Goal: Transaction & Acquisition: Subscribe to service/newsletter

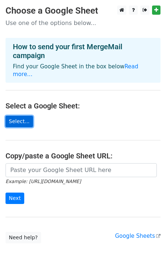
click at [20, 116] on link "Select..." at bounding box center [20, 121] width 28 height 11
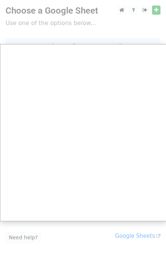
scroll to position [29, 0]
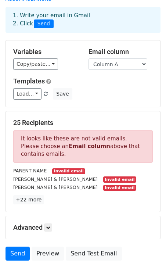
scroll to position [38, 0]
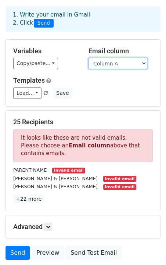
click at [142, 64] on select "Column A Column B Column C Column D Column E" at bounding box center [117, 63] width 59 height 11
click at [88, 58] on select "Column A Column B Column C Column D Column E" at bounding box center [117, 63] width 59 height 11
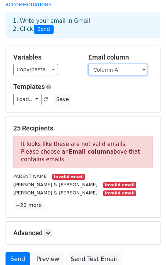
scroll to position [95, 0]
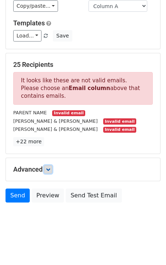
click at [52, 170] on link at bounding box center [48, 169] width 8 height 8
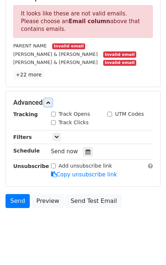
scroll to position [167, 0]
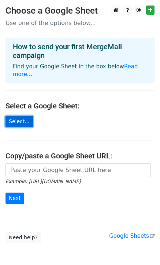
click at [22, 116] on link "Select..." at bounding box center [20, 121] width 28 height 11
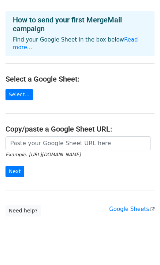
scroll to position [29, 0]
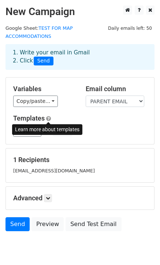
click at [50, 116] on span at bounding box center [48, 119] width 5 height 6
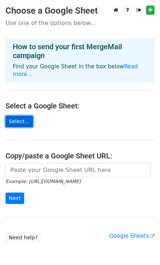
click at [17, 116] on link "Select..." at bounding box center [20, 121] width 28 height 11
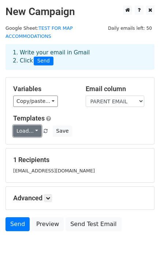
click at [28, 132] on link "Load..." at bounding box center [27, 130] width 28 height 11
click at [112, 123] on div "Templates Load... No templates saved Save" at bounding box center [80, 125] width 145 height 22
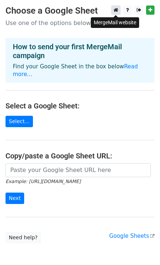
click at [118, 9] on icon at bounding box center [116, 9] width 5 height 5
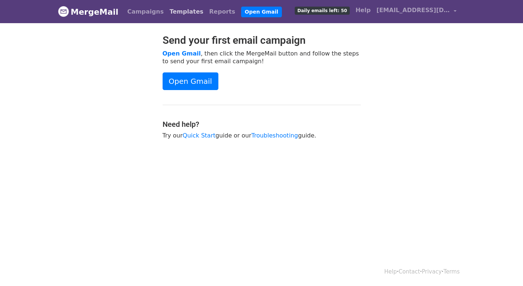
click at [177, 12] on link "Templates" at bounding box center [187, 11] width 40 height 15
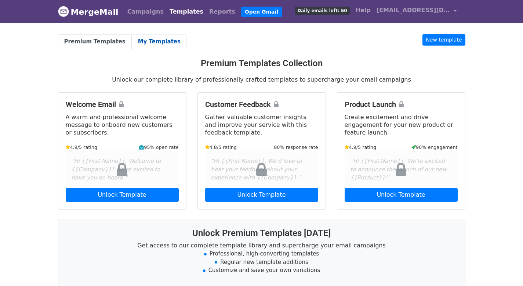
click at [149, 39] on link "My Templates" at bounding box center [159, 41] width 55 height 15
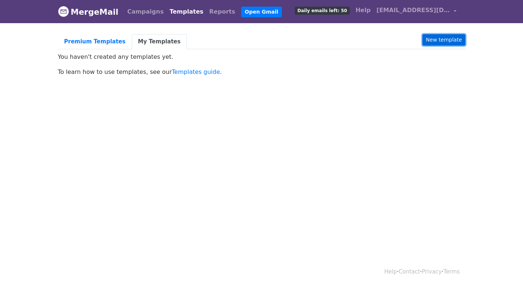
click at [453, 41] on link "New template" at bounding box center [443, 39] width 43 height 11
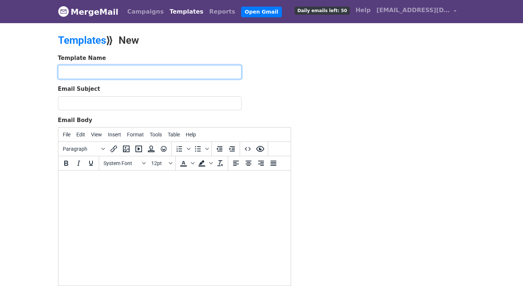
click at [104, 73] on input "text" at bounding box center [150, 72] width 184 height 14
type input "MAP Testing Accommodations"
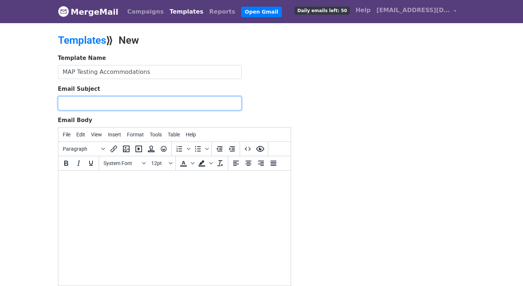
click at [78, 105] on input "Email Subject" at bounding box center [150, 103] width 184 height 14
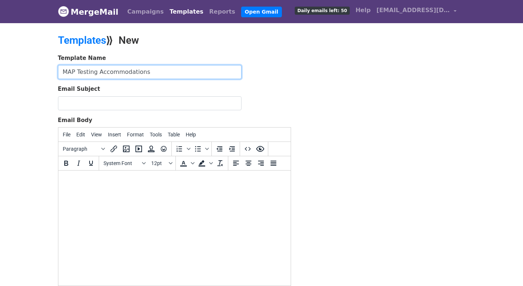
click at [154, 74] on input "MAP Testing Accommodations" at bounding box center [150, 72] width 184 height 14
drag, startPoint x: 156, startPoint y: 73, endPoint x: 63, endPoint y: 71, distance: 92.9
click at [63, 71] on input "MAP Testing Accommodations" at bounding box center [150, 72] width 184 height 14
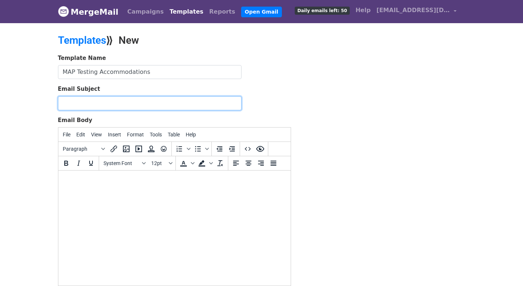
click at [72, 105] on input "Email Subject" at bounding box center [150, 103] width 184 height 14
paste input "MAP Testing Accommodations"
type input "MAP Testing Accommodations"
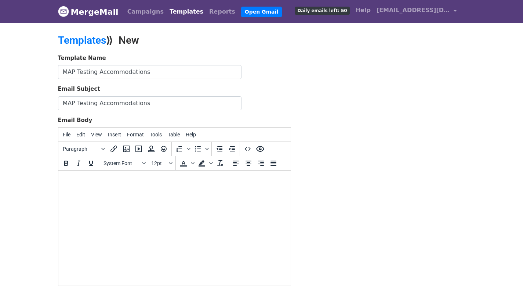
click at [73, 182] on body at bounding box center [174, 180] width 221 height 8
paste body
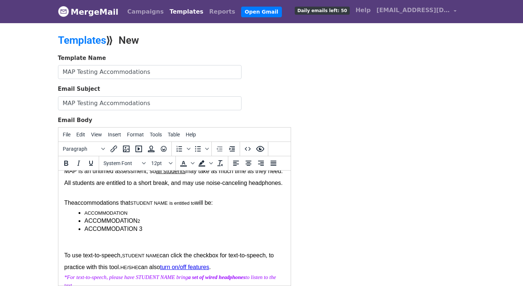
scroll to position [62, 0]
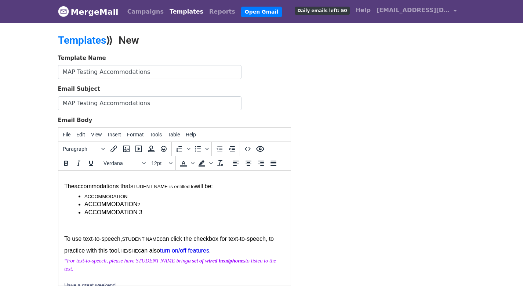
click at [77, 189] on span "The accommodations that" at bounding box center [97, 186] width 66 height 6
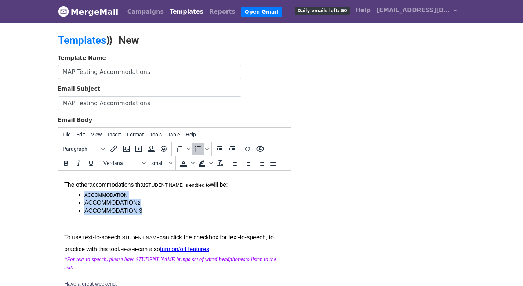
drag, startPoint x: 153, startPoint y: 223, endPoint x: 76, endPoint y: 206, distance: 78.6
click at [76, 206] on ul "ACCOMMODATION ACCOMMODATION 2 ACCOMMODATION 3" at bounding box center [174, 203] width 221 height 24
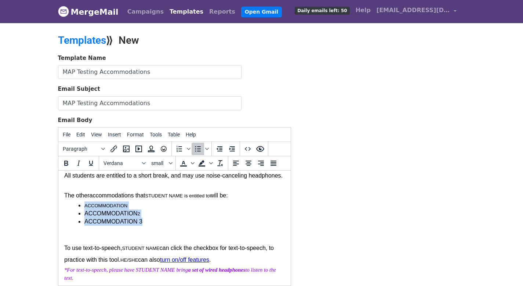
scroll to position [53, 0]
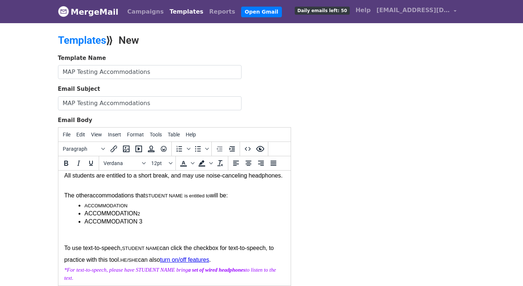
click at [161, 198] on span "STUDENT NAME" at bounding box center [163, 196] width 37 height 6
drag, startPoint x: 198, startPoint y: 208, endPoint x: 172, endPoint y: 207, distance: 26.1
click at [172, 198] on span "STUDENT NAME" at bounding box center [163, 196] width 37 height 6
drag, startPoint x: 133, startPoint y: 207, endPoint x: 114, endPoint y: 206, distance: 18.4
click at [114, 198] on span "The other accommodations that" at bounding box center [104, 195] width 81 height 6
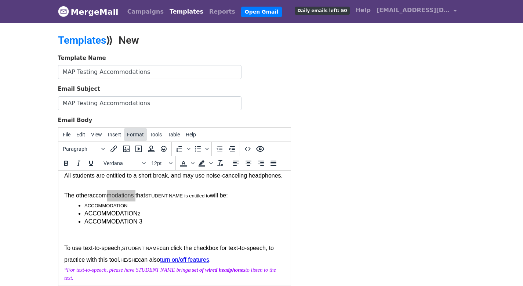
click at [137, 134] on span "Format" at bounding box center [135, 134] width 17 height 6
click at [159, 242] on div at bounding box center [174, 238] width 221 height 8
drag, startPoint x: 131, startPoint y: 188, endPoint x: 90, endPoint y: 188, distance: 40.7
click at [90, 181] on p "MAP is an untimed assessment, so all students may take as much time as they nee…" at bounding box center [174, 169] width 221 height 23
drag, startPoint x: 134, startPoint y: 192, endPoint x: 129, endPoint y: 188, distance: 6.8
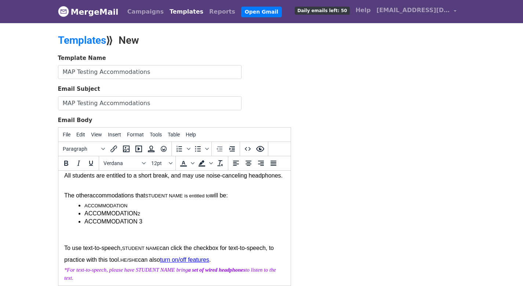
click at [128, 188] on body "Good Morning PARENT NAME , Your family received an email from Keys that student…" at bounding box center [174, 254] width 221 height 262
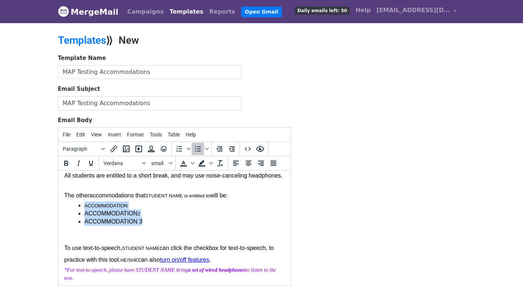
drag, startPoint x: 151, startPoint y: 236, endPoint x: 83, endPoint y: 220, distance: 69.8
click at [83, 220] on ul "ACCOMMODATION ACCOMMODATION 2 ACCOMMODATION 3" at bounding box center [174, 213] width 221 height 24
click at [171, 162] on icon "Font sizes" at bounding box center [171, 163] width 4 height 4
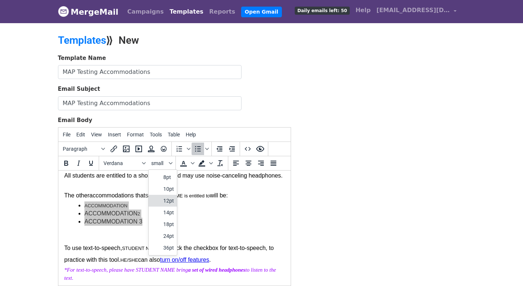
click at [171, 201] on div "12pt" at bounding box center [168, 200] width 11 height 9
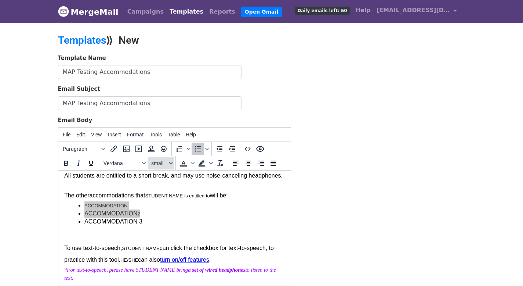
click at [167, 164] on button "small" at bounding box center [161, 163] width 26 height 12
click at [153, 200] on div at bounding box center [156, 200] width 9 height 9
click at [165, 162] on span "small" at bounding box center [159, 163] width 16 height 6
click at [170, 195] on div "12pt" at bounding box center [163, 201] width 28 height 12
click at [161, 217] on p "ACCOMMODATION 2" at bounding box center [184, 213] width 200 height 8
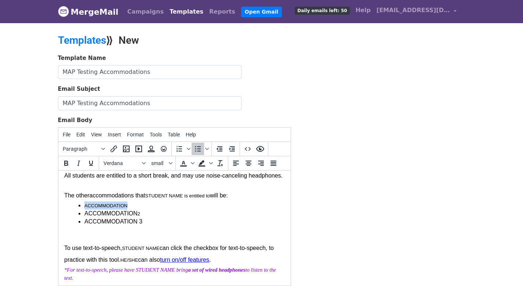
drag, startPoint x: 131, startPoint y: 215, endPoint x: 49, endPoint y: 217, distance: 82.3
click at [58, 217] on html "Good Morning PARENT NAME , Your family received an email from Keys that student…" at bounding box center [174, 254] width 232 height 274
click at [153, 161] on span "small" at bounding box center [159, 163] width 16 height 6
click at [168, 203] on div "12pt" at bounding box center [168, 200] width 11 height 9
click at [170, 217] on p "ACCOMMODATION 2" at bounding box center [184, 213] width 200 height 8
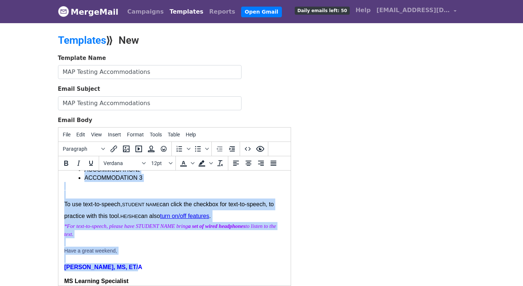
scroll to position [105, 0]
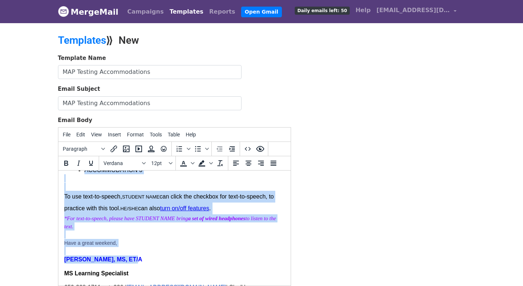
drag, startPoint x: 64, startPoint y: 180, endPoint x: 211, endPoint y: 217, distance: 151.4
click at [211, 214] on span "Good Morning PARENT NAME , Your family received an email from Keys that student…" at bounding box center [174, 143] width 221 height 142
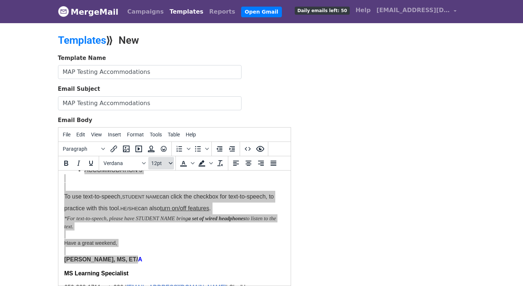
click at [160, 162] on span "12pt" at bounding box center [159, 163] width 16 height 6
click at [163, 201] on div "12pt" at bounding box center [163, 201] width 28 height 12
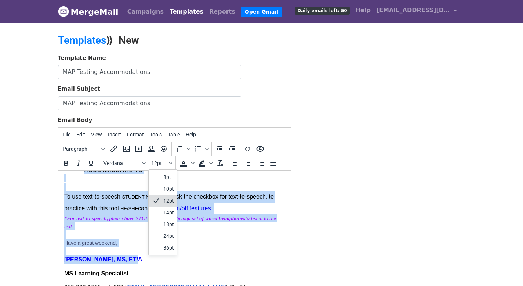
scroll to position [45, 0]
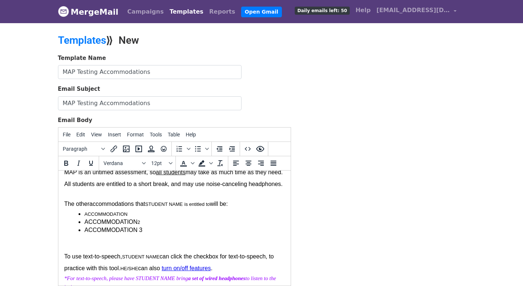
click at [179, 242] on div at bounding box center [174, 238] width 221 height 8
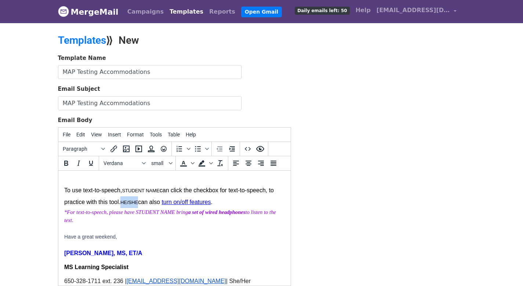
drag, startPoint x: 185, startPoint y: 213, endPoint x: 167, endPoint y: 215, distance: 18.1
click at [167, 205] on font "To use text-to-speech, STUDENT NAME can click the checkbox for text-to-speech, …" at bounding box center [169, 196] width 210 height 18
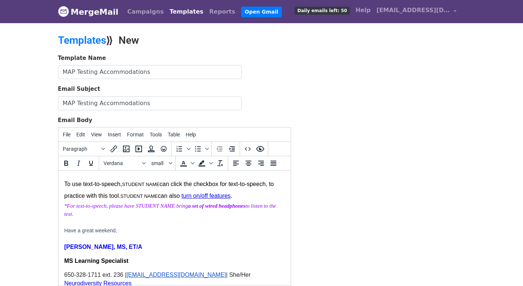
scroll to position [123, 0]
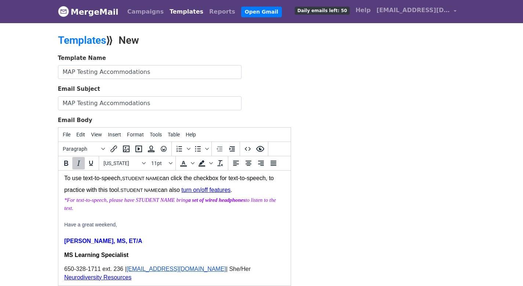
click at [61, 232] on html "Good Morning PARENT NAME , Your family received an email from Keys that student…" at bounding box center [174, 184] width 232 height 274
click at [63, 232] on html "Good Morning PARENT NAME , Your family received an email from Keys that student…" at bounding box center [174, 184] width 232 height 274
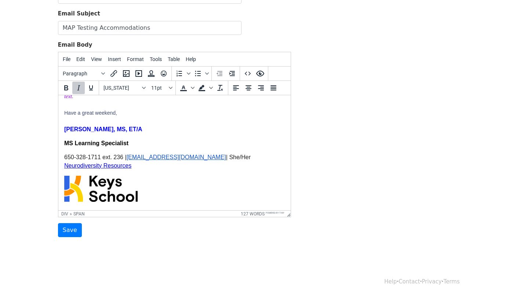
scroll to position [86, 0]
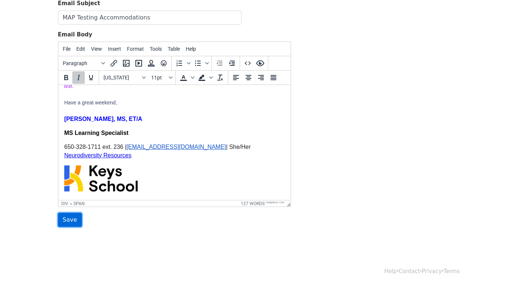
click at [68, 221] on input "Save" at bounding box center [70, 220] width 24 height 14
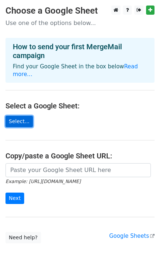
click at [11, 116] on link "Select..." at bounding box center [20, 121] width 28 height 11
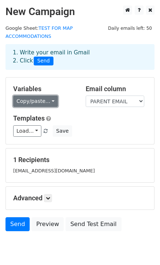
click at [50, 101] on link "Copy/paste..." at bounding box center [35, 100] width 45 height 11
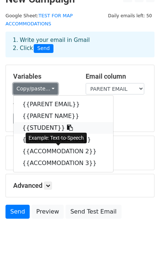
scroll to position [29, 0]
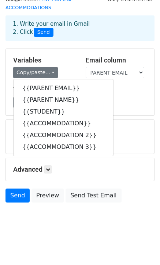
click at [117, 82] on div "Variables Copy/paste... {{PARENT EMAIL}} {{PARENT NAME}} {{STUDENT}} {{ACCOMMOD…" at bounding box center [80, 82] width 149 height 66
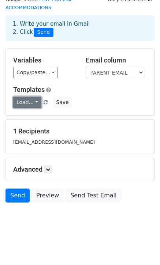
click at [35, 102] on link "Load..." at bounding box center [27, 102] width 28 height 11
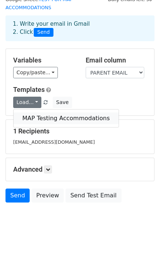
click at [36, 118] on link "MAP Testing Accommodations" at bounding box center [66, 118] width 105 height 12
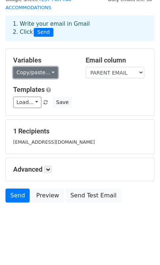
click at [29, 73] on link "Copy/paste..." at bounding box center [35, 72] width 45 height 11
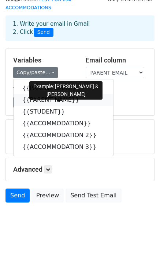
click at [81, 99] on icon at bounding box center [84, 100] width 6 height 6
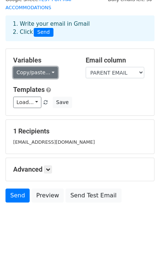
click at [36, 72] on link "Copy/paste..." at bounding box center [35, 72] width 45 height 11
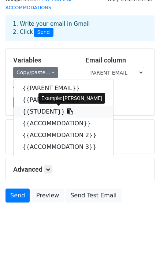
click at [65, 109] on span at bounding box center [69, 111] width 8 height 7
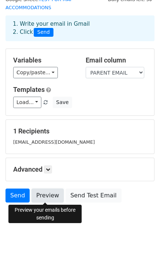
click at [48, 193] on link "Preview" at bounding box center [48, 195] width 32 height 14
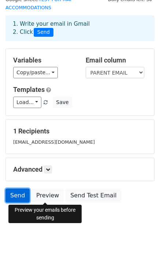
click at [16, 193] on link "Send" at bounding box center [18, 195] width 24 height 14
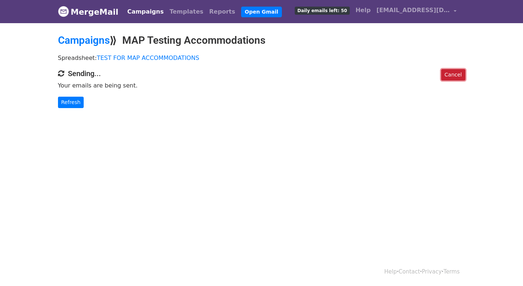
click at [457, 75] on link "Cancel" at bounding box center [453, 74] width 24 height 11
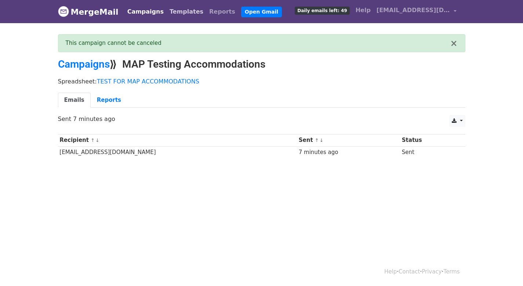
click at [179, 11] on link "Templates" at bounding box center [187, 11] width 40 height 15
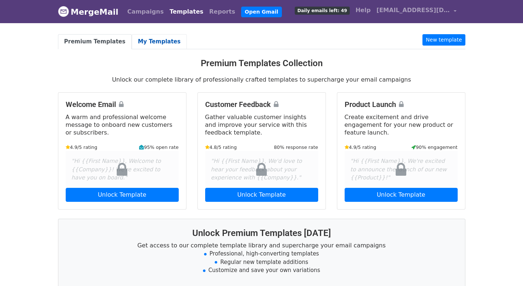
click at [134, 39] on link "My Templates" at bounding box center [159, 41] width 55 height 15
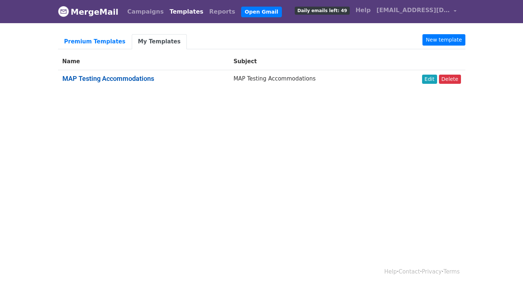
click at [124, 77] on link "MAP Testing Accommodations" at bounding box center [108, 79] width 92 height 8
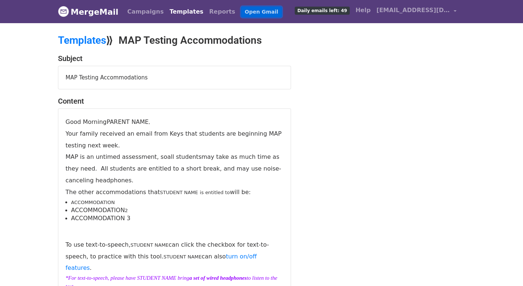
click at [241, 14] on link "Open Gmail" at bounding box center [261, 12] width 41 height 11
click at [104, 120] on span "Good Morning" at bounding box center [86, 121] width 41 height 7
click at [99, 122] on span "Good Morning" at bounding box center [86, 121] width 41 height 7
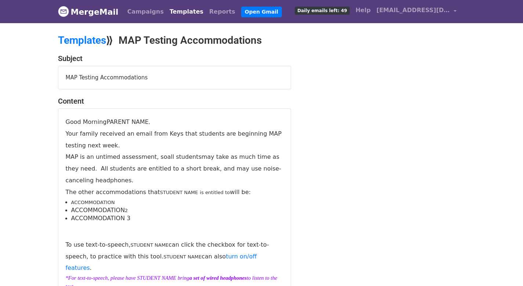
click at [229, 142] on p "Your family received an email from Keys that students are beginning MAP testing…" at bounding box center [175, 139] width 218 height 23
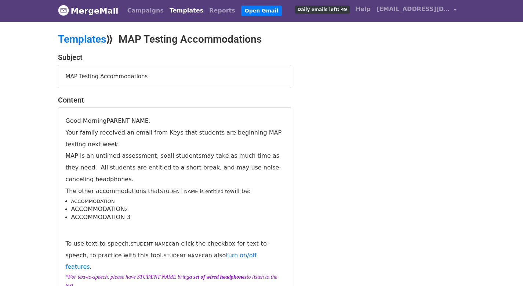
scroll to position [1, 0]
click at [99, 118] on span "Good Morning" at bounding box center [86, 120] width 41 height 7
click at [102, 119] on span "Good Morning" at bounding box center [86, 120] width 41 height 7
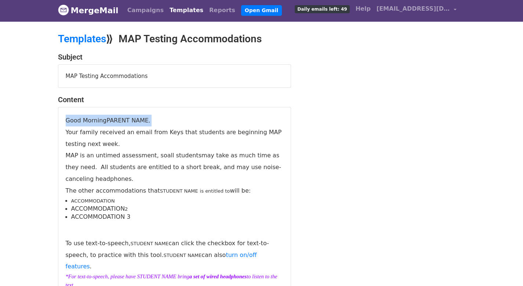
click at [102, 119] on span "Good Morning" at bounding box center [86, 120] width 41 height 7
click at [104, 119] on span "Good Morning" at bounding box center [86, 120] width 41 height 7
click at [138, 119] on p "Good Morning PARENT NAME ," at bounding box center [175, 121] width 218 height 12
drag, startPoint x: 156, startPoint y: 119, endPoint x: 130, endPoint y: 119, distance: 25.3
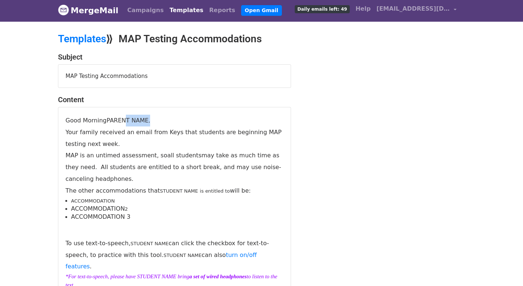
click at [126, 118] on p "Good Morning PARENT NAME ," at bounding box center [175, 121] width 218 height 12
drag, startPoint x: 104, startPoint y: 120, endPoint x: 81, endPoint y: 122, distance: 22.5
click at [81, 122] on span "Good Morning" at bounding box center [86, 120] width 41 height 7
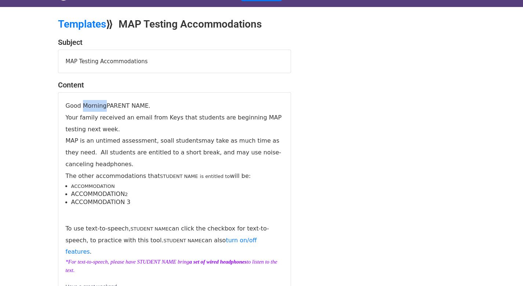
scroll to position [0, 0]
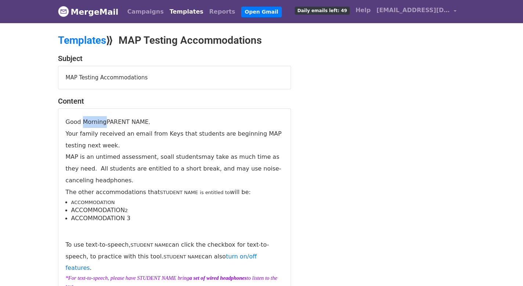
click at [171, 11] on link "Templates" at bounding box center [187, 11] width 40 height 15
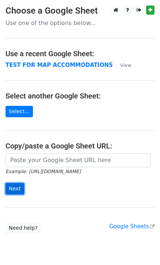
click at [17, 189] on input "Next" at bounding box center [15, 188] width 19 height 11
click at [58, 120] on main "Choose a Google Sheet Use one of the options below... Use a recent Google Sheet…" at bounding box center [80, 120] width 160 height 228
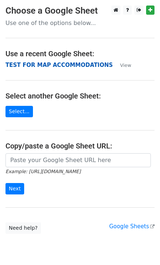
click at [73, 64] on strong "TEST FOR MAP ACCOMMODATIONS" at bounding box center [60, 65] width 108 height 7
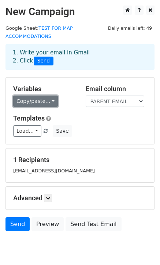
click at [51, 101] on link "Copy/paste..." at bounding box center [35, 100] width 45 height 11
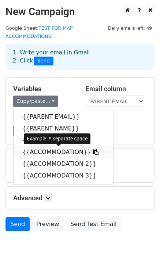
click at [90, 151] on link "{{ACCOMMODATION}}" at bounding box center [64, 152] width 100 height 12
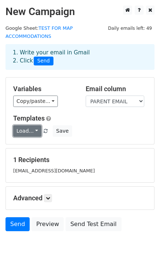
click at [23, 132] on link "Load..." at bounding box center [27, 130] width 28 height 11
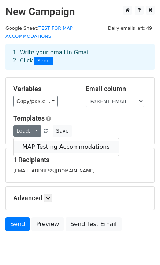
click at [44, 147] on link "MAP Testing Accommodations" at bounding box center [66, 147] width 105 height 12
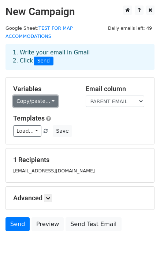
click at [51, 99] on link "Copy/paste..." at bounding box center [35, 100] width 45 height 11
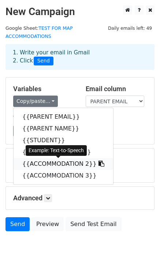
click at [99, 163] on icon at bounding box center [102, 163] width 6 height 6
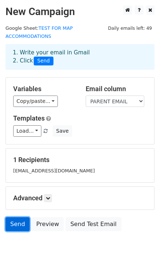
click at [17, 222] on link "Send" at bounding box center [18, 224] width 24 height 14
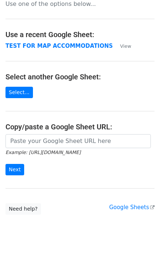
scroll to position [28, 0]
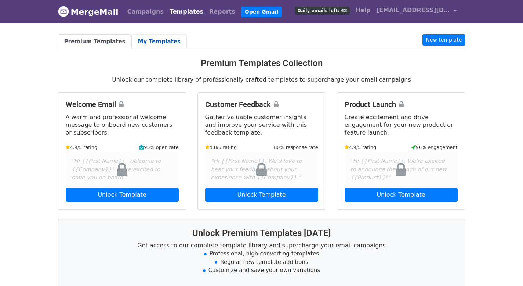
click at [142, 40] on link "My Templates" at bounding box center [159, 41] width 55 height 15
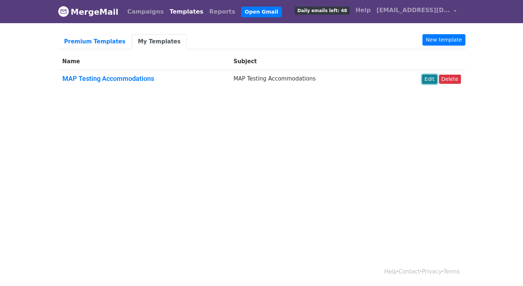
click at [429, 78] on link "Edit" at bounding box center [429, 79] width 15 height 9
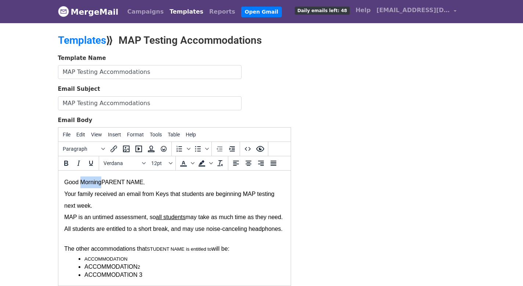
drag, startPoint x: 105, startPoint y: 183, endPoint x: 58, endPoint y: 179, distance: 47.5
click at [83, 183] on font "Good Morning" at bounding box center [82, 182] width 37 height 6
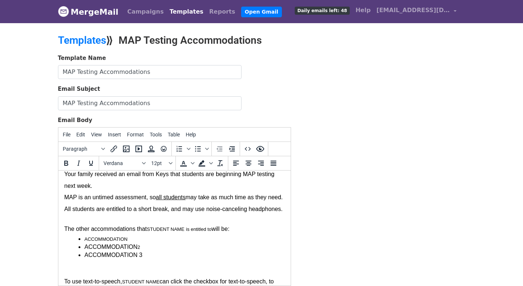
scroll to position [62, 0]
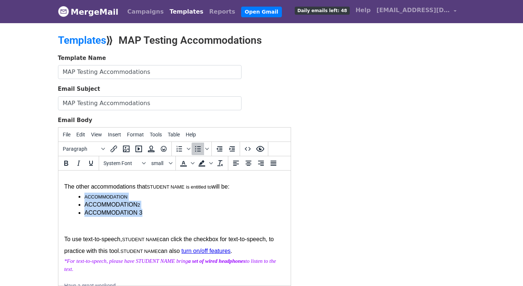
drag, startPoint x: 156, startPoint y: 225, endPoint x: 72, endPoint y: 205, distance: 86.2
click at [72, 205] on ul "ACCOMMODATION ACCOMMODATION 2 ACCOMMODATION 3" at bounding box center [174, 204] width 221 height 24
click at [162, 160] on span "small" at bounding box center [159, 163] width 16 height 6
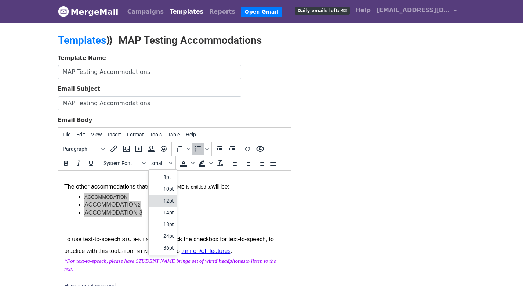
click at [170, 200] on div "12pt" at bounding box center [168, 200] width 11 height 9
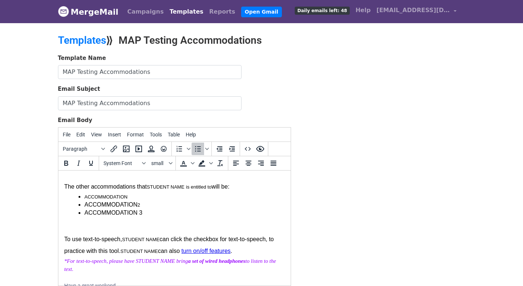
click at [170, 189] on span "STUDENT NAME" at bounding box center [164, 187] width 37 height 6
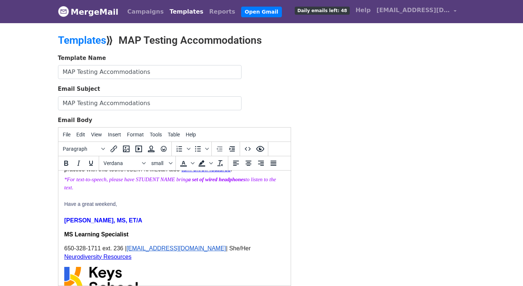
scroll to position [184, 0]
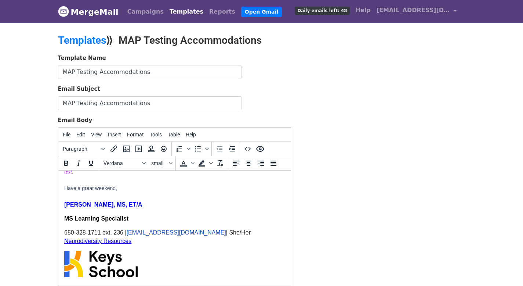
click at [120, 265] on img at bounding box center [100, 264] width 73 height 26
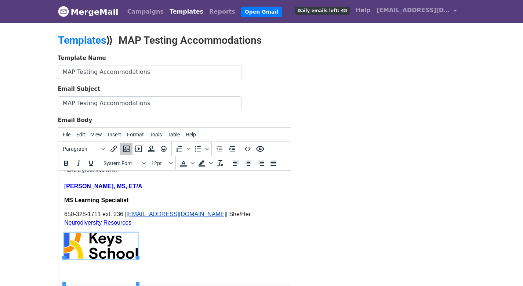
click at [89, 258] on img at bounding box center [100, 245] width 73 height 26
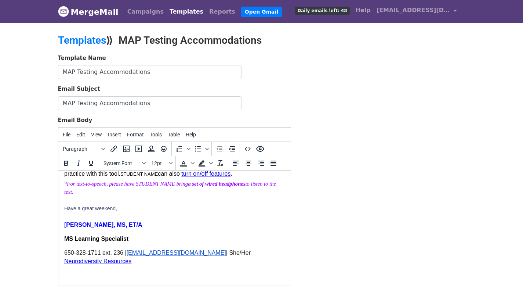
drag, startPoint x: 110, startPoint y: 259, endPoint x: 51, endPoint y: 253, distance: 60.1
click at [58, 253] on html "Good Afternoon PARENT NAME , Your family received an email from Keys that stude…" at bounding box center [174, 158] width 232 height 254
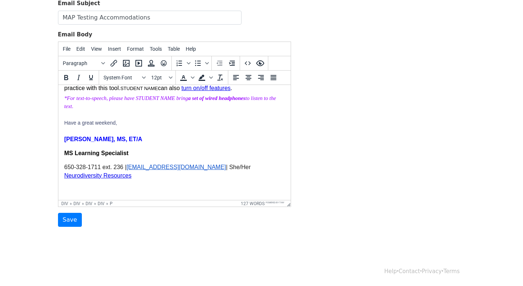
click at [154, 185] on div "MS Learning Specialist 650-328-1711 ext. 236 | ssaeed@keysschool.org | She/Her …" at bounding box center [174, 171] width 221 height 45
drag, startPoint x: 146, startPoint y: 175, endPoint x: 113, endPoint y: 258, distance: 89.3
click at [61, 174] on html "Good Afternoon PARENT NAME , Your family received an email from Keys that stude…" at bounding box center [174, 73] width 232 height 254
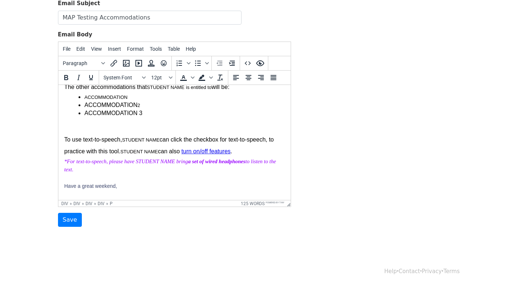
scroll to position [69, 0]
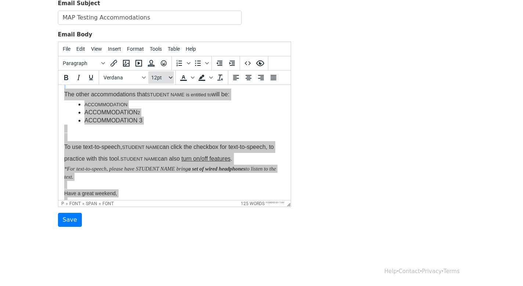
click at [156, 73] on button "12pt" at bounding box center [161, 77] width 26 height 12
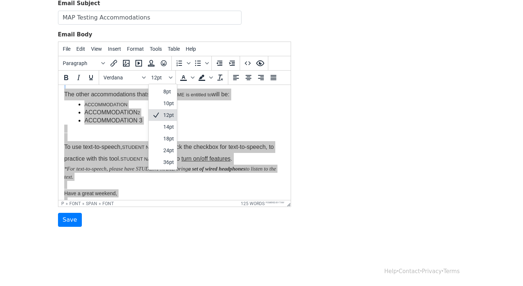
click at [170, 110] on div "12pt" at bounding box center [168, 114] width 11 height 9
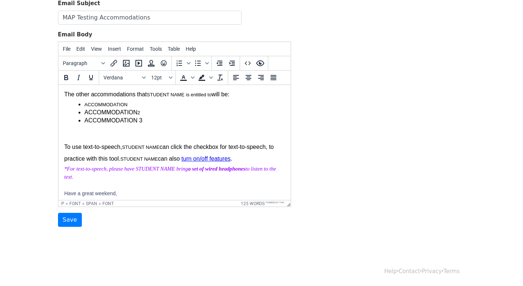
click at [164, 120] on ul "ACCOMMODATION ACCOMMODATION 2 ACCOMMODATION 3" at bounding box center [174, 112] width 221 height 24
drag, startPoint x: 151, startPoint y: 134, endPoint x: 82, endPoint y: 120, distance: 70.5
click at [82, 120] on ul "ACCOMMODATION ACCOMMODATION 2 ACCOMMODATION 3" at bounding box center [174, 112] width 221 height 24
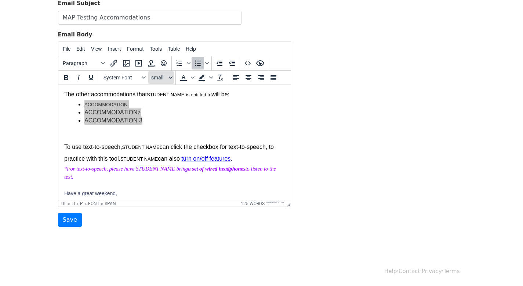
click at [163, 76] on span "small" at bounding box center [159, 78] width 16 height 6
click at [168, 115] on div "12pt" at bounding box center [168, 114] width 11 height 9
click at [144, 76] on icon "Fonts" at bounding box center [144, 78] width 4 height 4
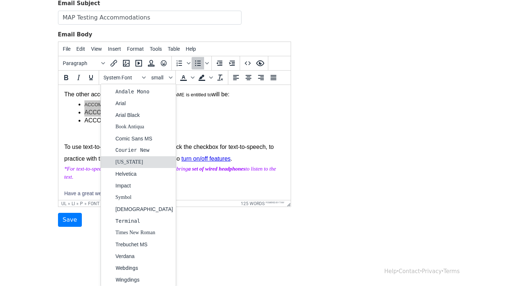
scroll to position [1, 0]
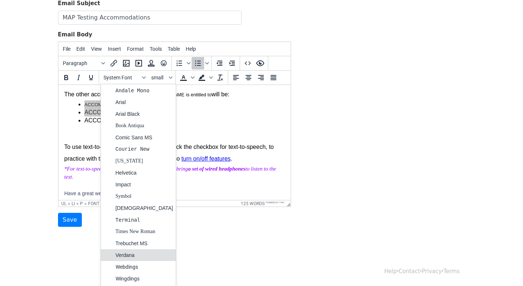
click at [141, 258] on div "Verdana" at bounding box center [145, 254] width 58 height 9
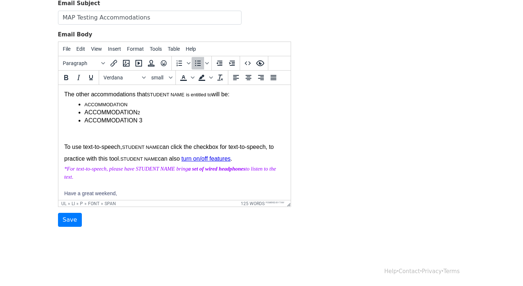
click at [159, 133] on div at bounding box center [174, 128] width 221 height 8
drag, startPoint x: 141, startPoint y: 133, endPoint x: 87, endPoint y: 112, distance: 58.2
click at [78, 113] on ul "ACCOMMODATION ACCOMMODATION 2 ACCOMMODATION 3" at bounding box center [174, 112] width 221 height 24
click at [163, 72] on button "small" at bounding box center [161, 77] width 26 height 12
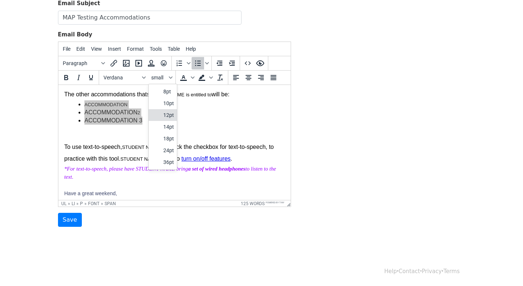
click at [166, 116] on div "12pt" at bounding box center [168, 114] width 11 height 9
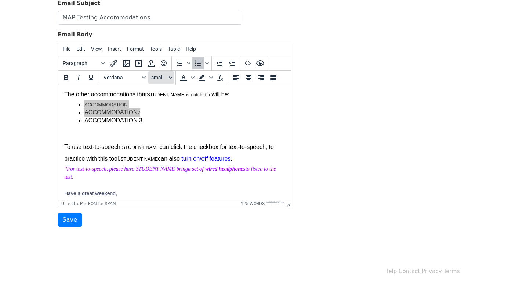
click at [160, 75] on span "small" at bounding box center [159, 78] width 16 height 6
click at [166, 113] on div "12pt" at bounding box center [168, 114] width 11 height 9
click at [217, 116] on p "ACCOMMODATION 2" at bounding box center [184, 112] width 200 height 8
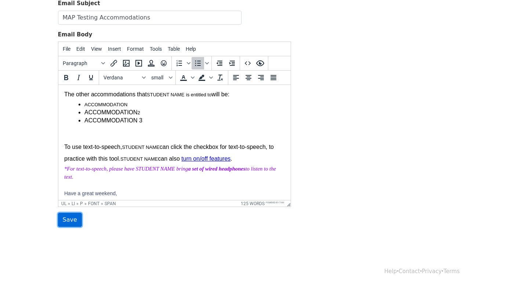
click at [62, 217] on input "Save" at bounding box center [70, 220] width 24 height 14
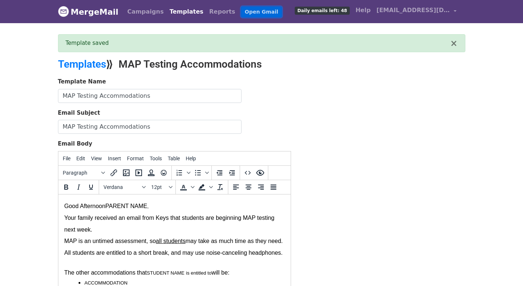
click at [247, 10] on link "Open Gmail" at bounding box center [261, 12] width 41 height 11
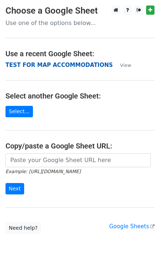
click at [41, 62] on strong "TEST FOR MAP ACCOMMODATIONS" at bounding box center [60, 65] width 108 height 7
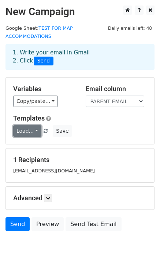
click at [30, 131] on link "Load..." at bounding box center [27, 130] width 28 height 11
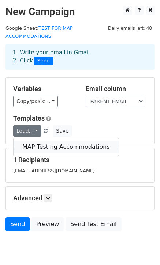
click at [35, 149] on link "MAP Testing Accommodations" at bounding box center [66, 147] width 105 height 12
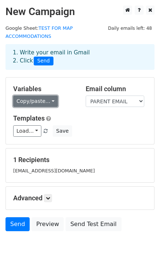
click at [25, 97] on link "Copy/paste..." at bounding box center [35, 100] width 45 height 11
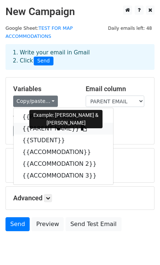
click at [81, 126] on icon at bounding box center [84, 128] width 6 height 6
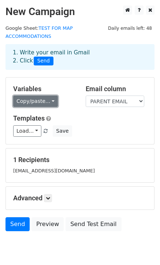
click at [48, 99] on link "Copy/paste..." at bounding box center [35, 100] width 45 height 11
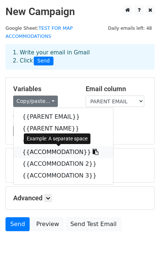
click at [93, 151] on icon at bounding box center [96, 152] width 6 height 6
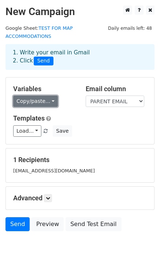
click at [35, 99] on link "Copy/paste..." at bounding box center [35, 100] width 45 height 11
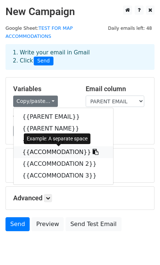
click at [91, 149] on span at bounding box center [95, 151] width 8 height 7
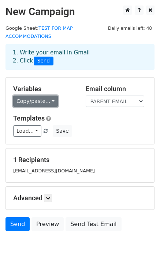
click at [43, 99] on link "Copy/paste..." at bounding box center [35, 100] width 45 height 11
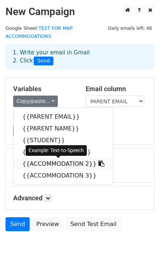
click at [99, 162] on icon at bounding box center [102, 163] width 6 height 6
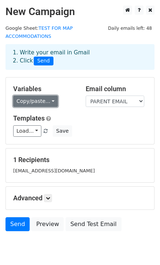
click at [29, 103] on link "Copy/paste..." at bounding box center [35, 100] width 45 height 11
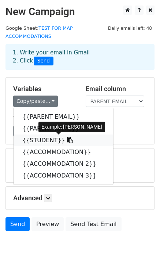
click at [67, 138] on icon at bounding box center [70, 140] width 6 height 6
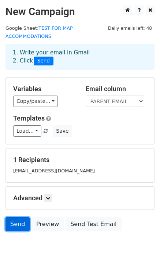
click at [17, 223] on link "Send" at bounding box center [18, 224] width 24 height 14
